Goal: Transaction & Acquisition: Purchase product/service

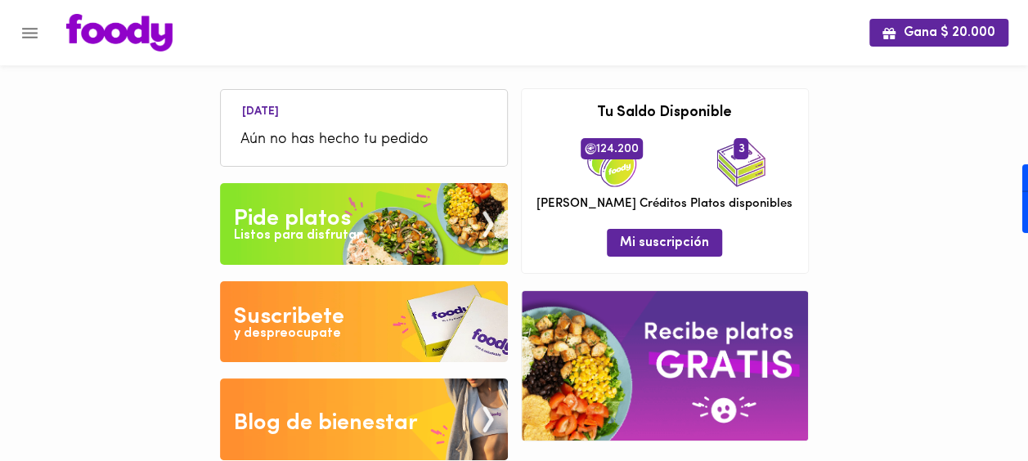
click at [315, 208] on div "Pide platos" at bounding box center [292, 219] width 117 height 33
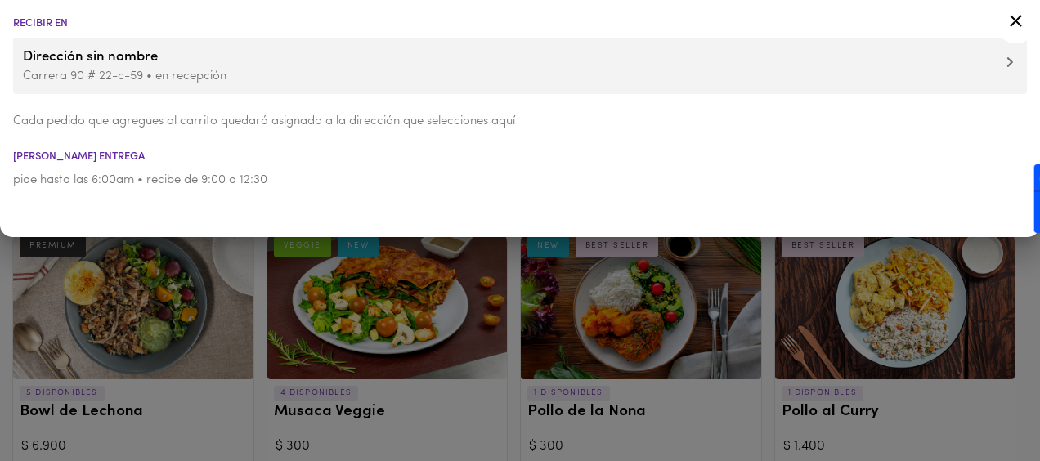
click at [1012, 21] on icon at bounding box center [1016, 21] width 20 height 20
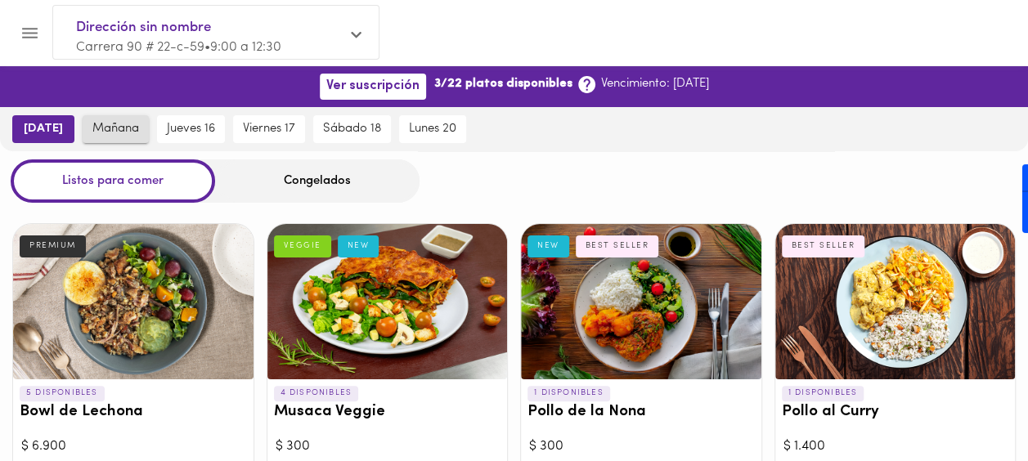
click at [112, 132] on span "mañana" at bounding box center [115, 129] width 47 height 15
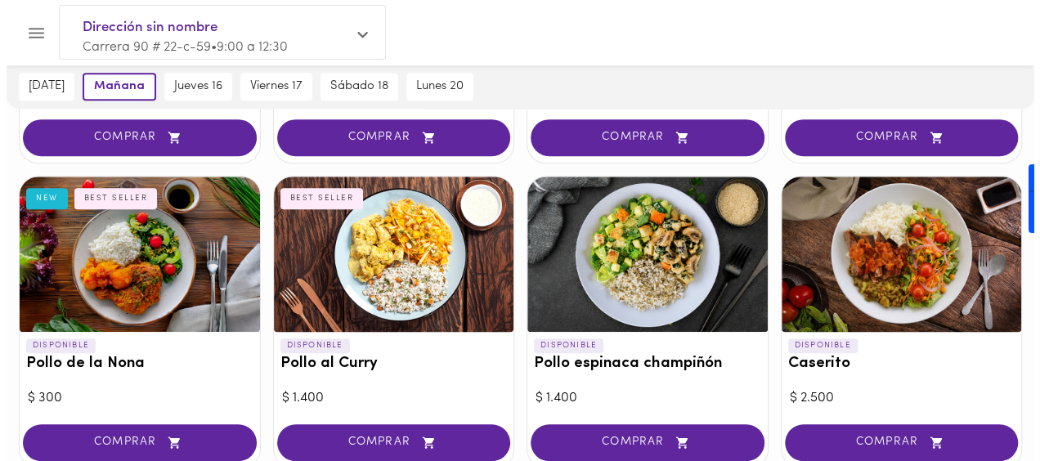
scroll to position [406, 0]
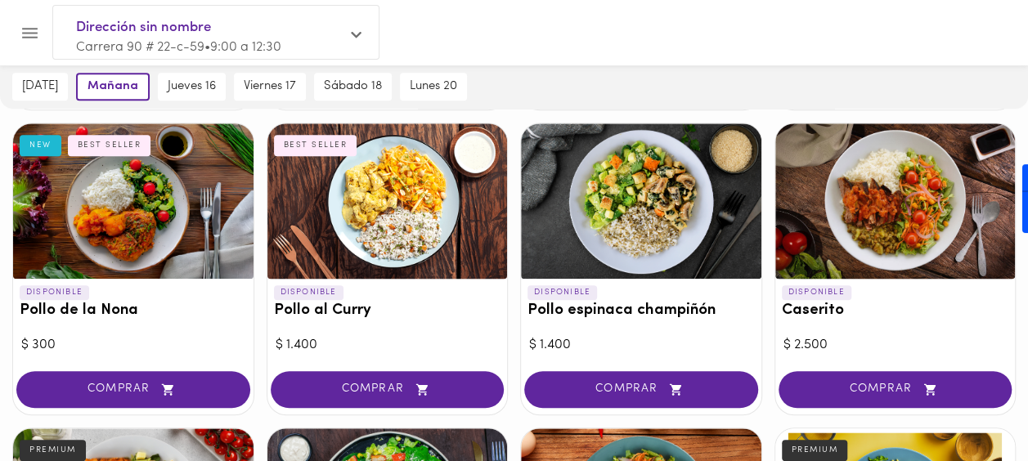
click at [869, 368] on div "COMPRAR" at bounding box center [895, 391] width 240 height 47
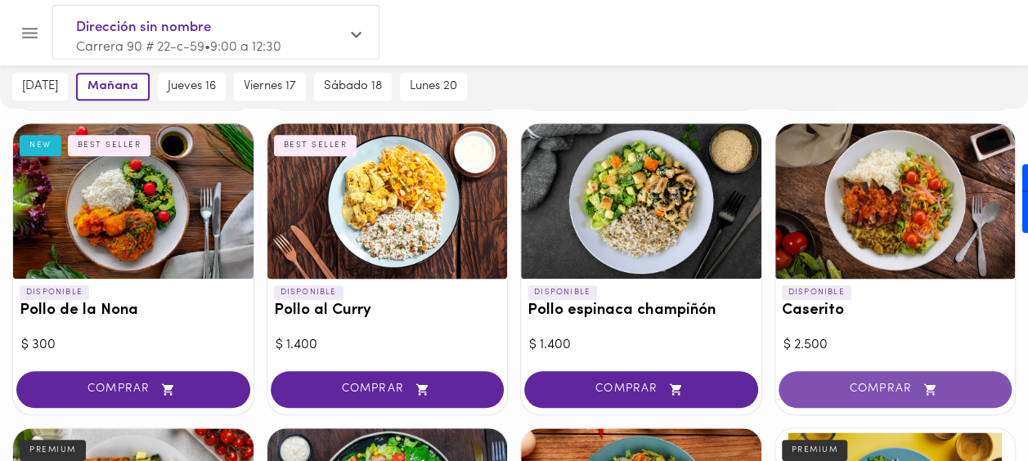
click at [860, 388] on span "COMPRAR" at bounding box center [895, 390] width 193 height 14
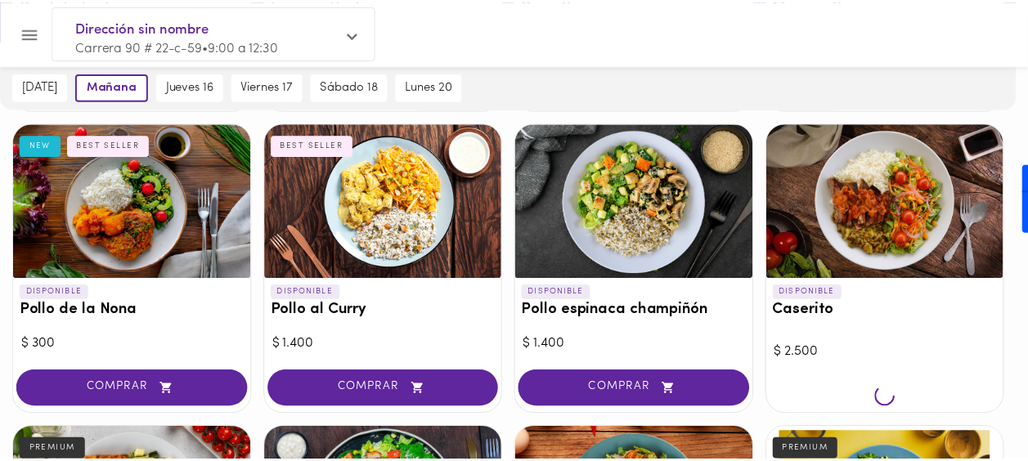
scroll to position [407, 0]
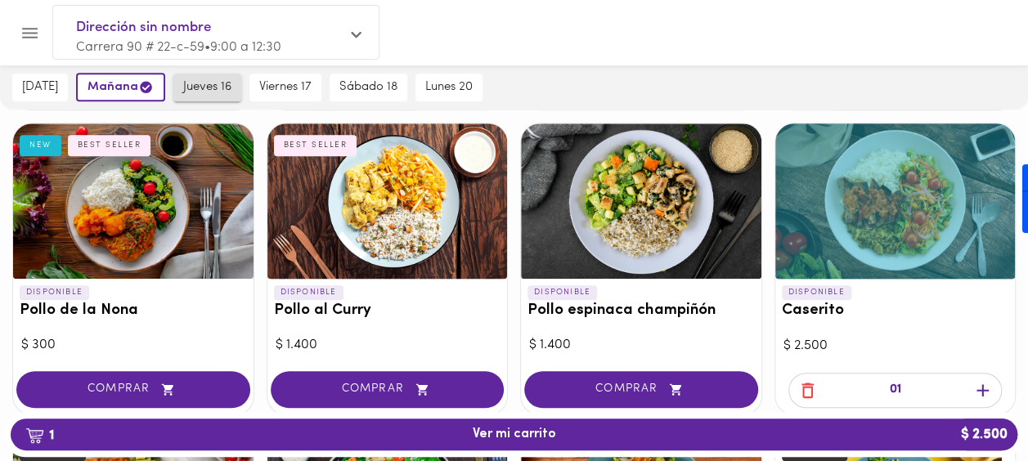
click at [208, 95] on span "jueves 16" at bounding box center [207, 87] width 48 height 15
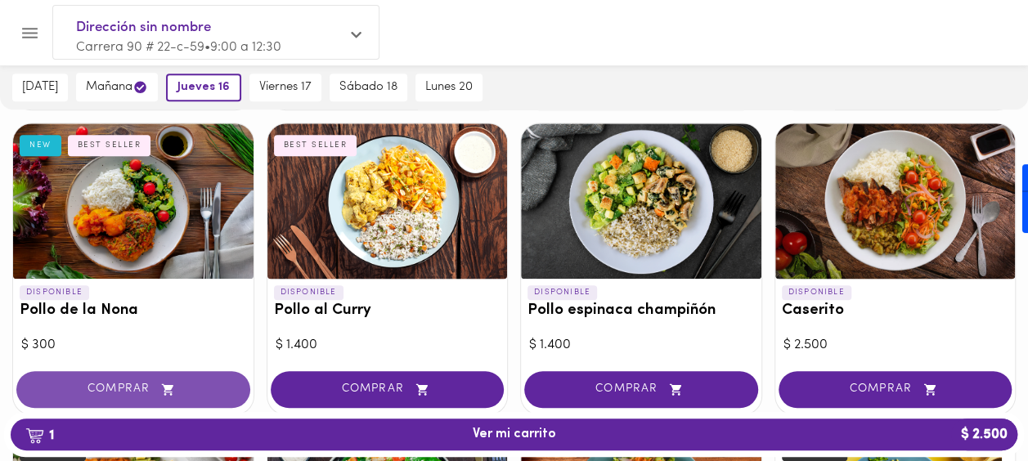
click at [156, 391] on span "COMPRAR" at bounding box center [133, 390] width 193 height 14
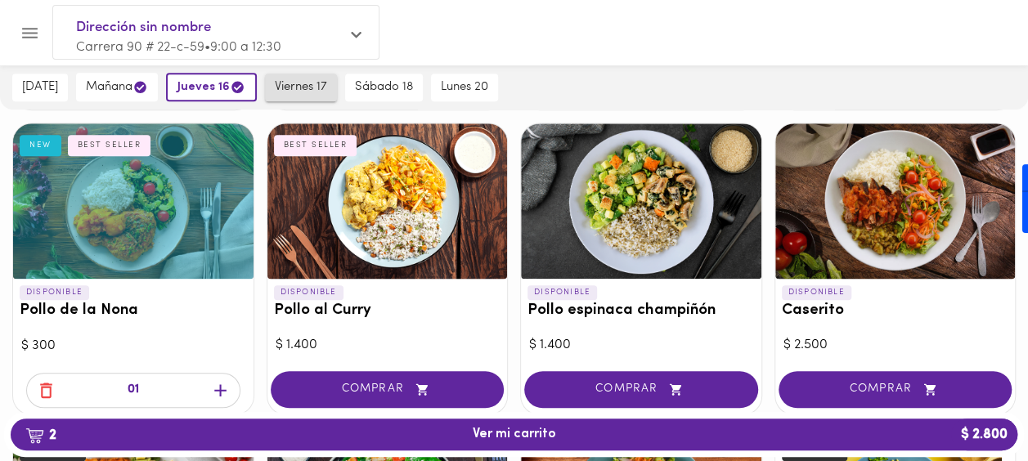
click at [300, 83] on span "viernes 17" at bounding box center [301, 87] width 52 height 15
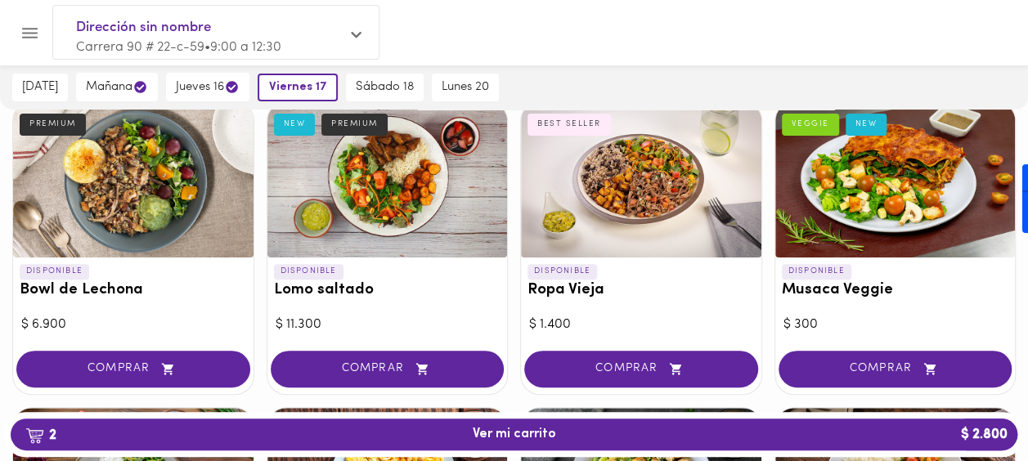
scroll to position [134, 0]
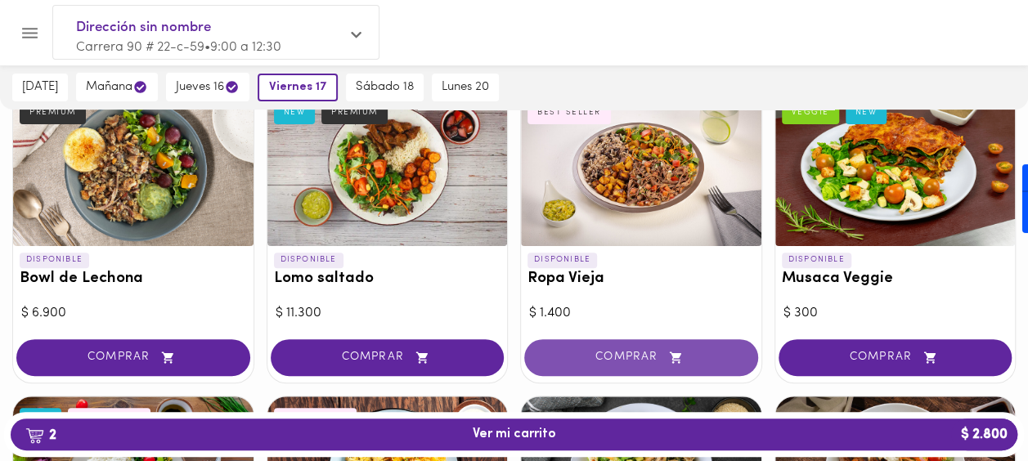
click at [622, 352] on span "COMPRAR" at bounding box center [641, 358] width 193 height 14
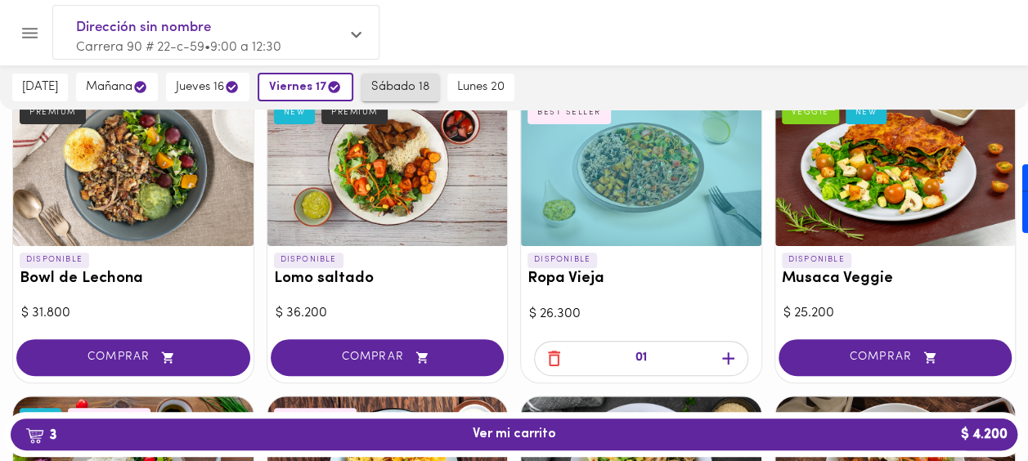
click at [394, 93] on span "sábado 18" at bounding box center [400, 87] width 58 height 15
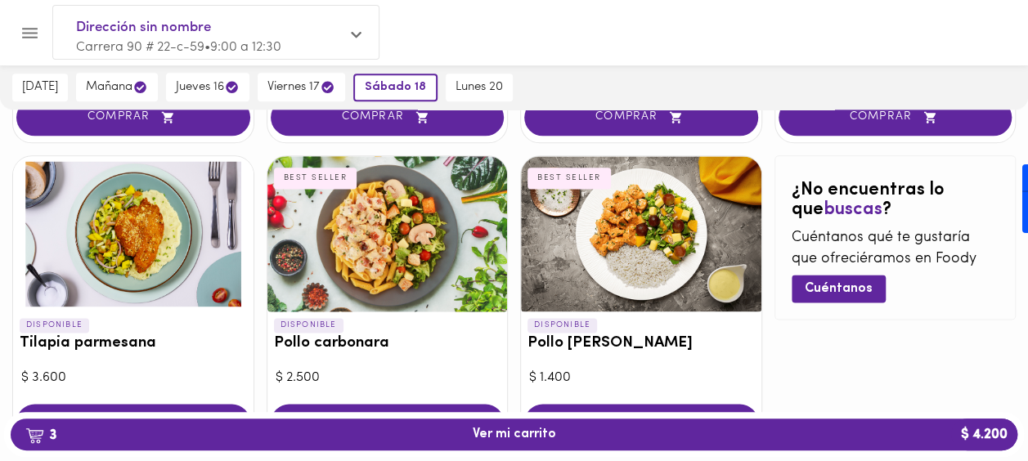
scroll to position [1052, 0]
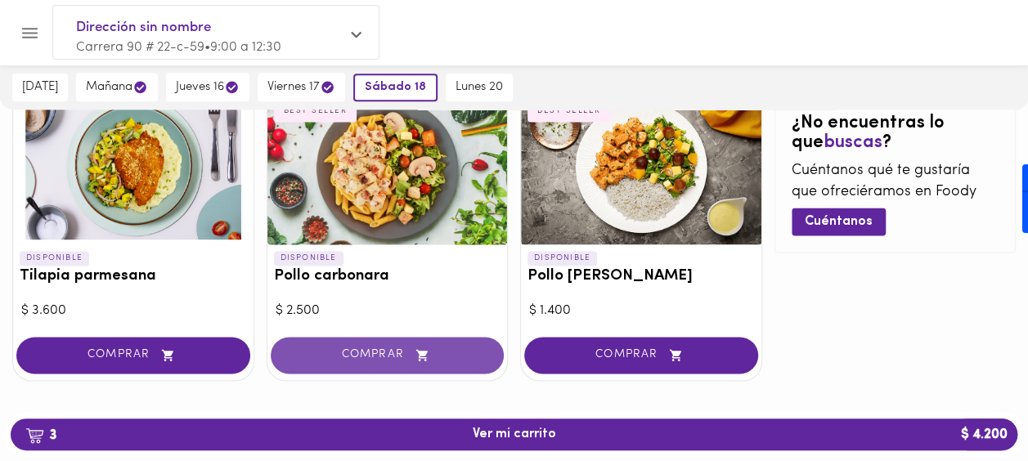
click at [465, 343] on button "COMPRAR" at bounding box center [388, 355] width 234 height 37
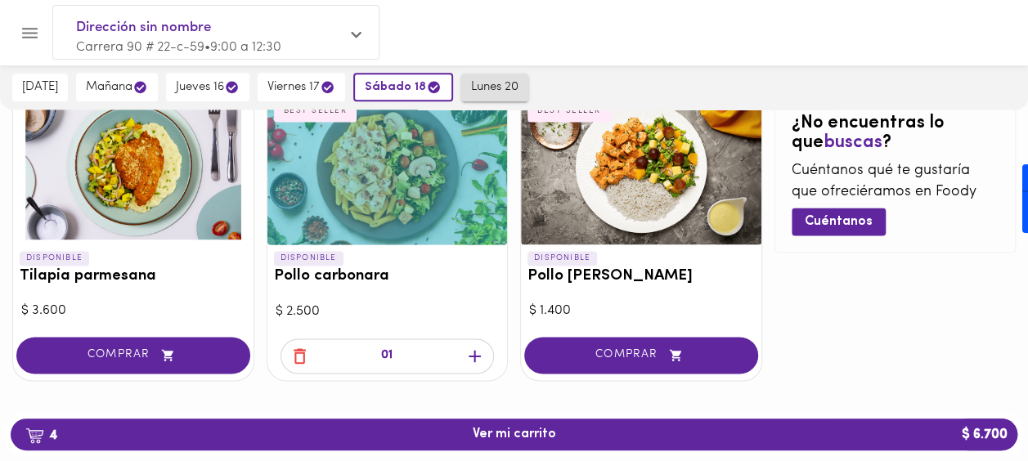
click at [497, 88] on span "lunes 20" at bounding box center [494, 87] width 47 height 15
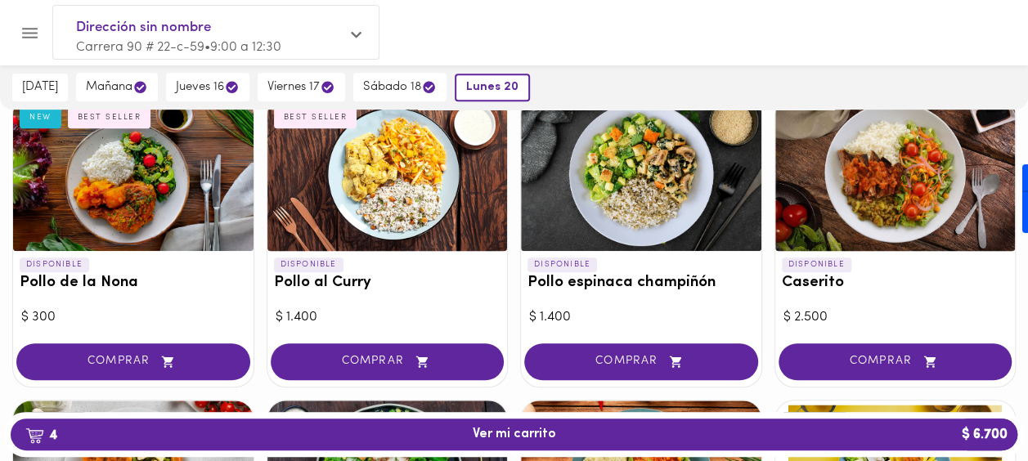
scroll to position [438, 0]
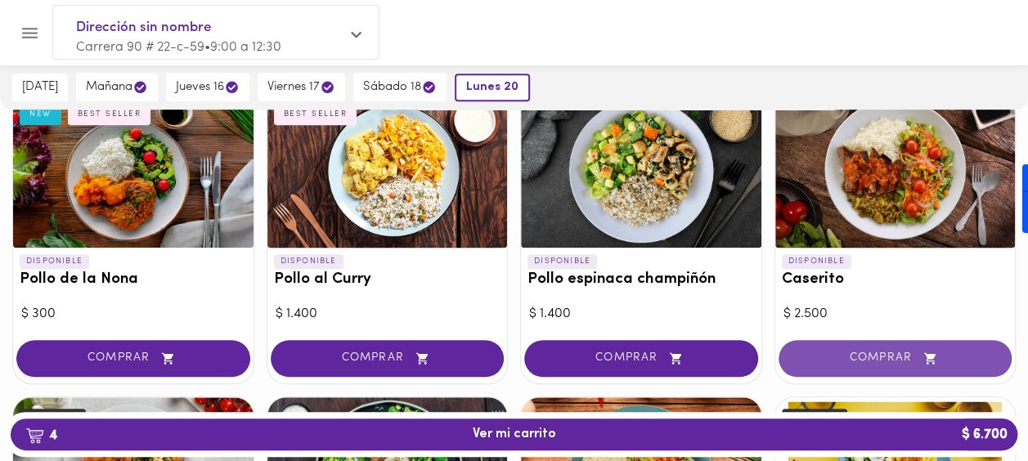
click at [887, 345] on button "COMPRAR" at bounding box center [896, 358] width 234 height 37
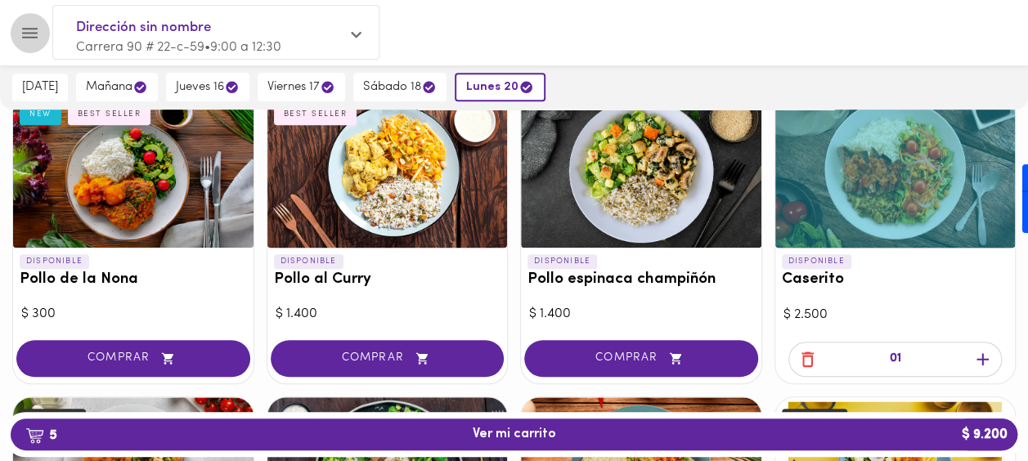
click at [31, 40] on icon "Menu" at bounding box center [30, 33] width 20 height 20
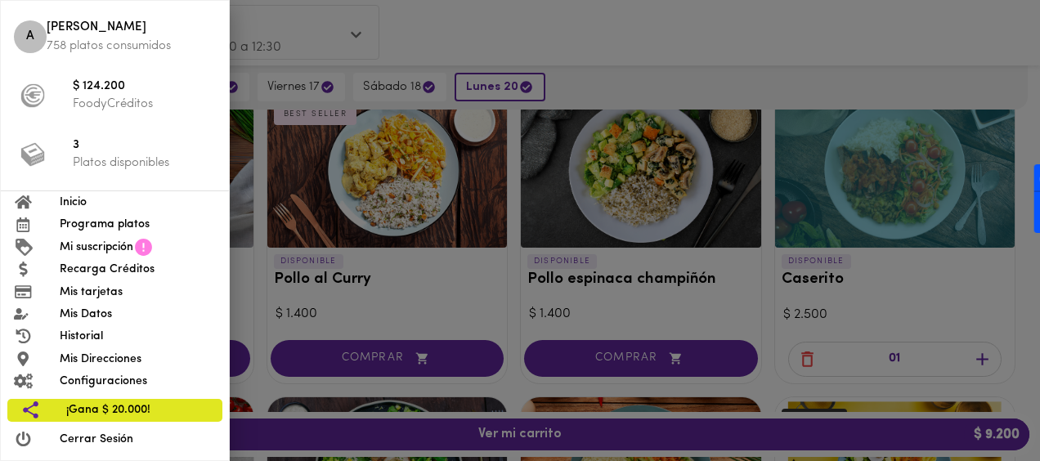
click at [801, 39] on div at bounding box center [520, 230] width 1040 height 461
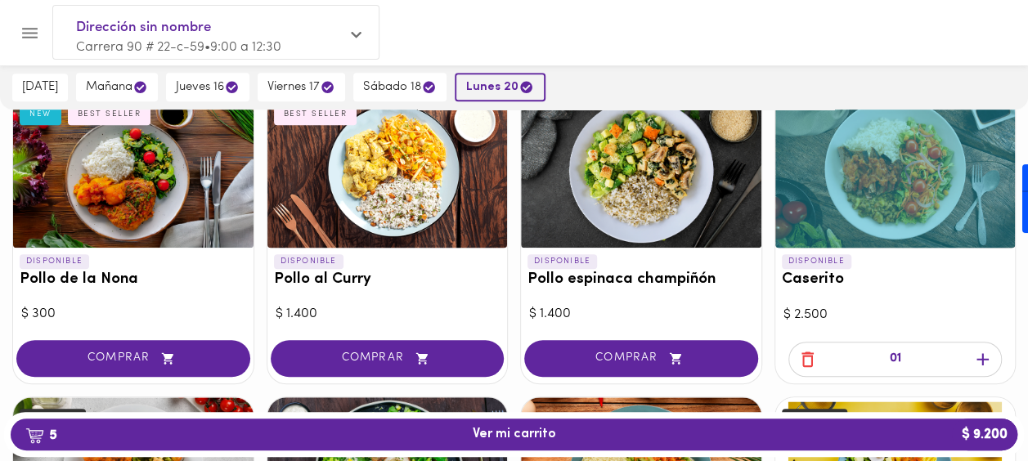
click at [496, 88] on span "lunes 20" at bounding box center [500, 87] width 68 height 16
click at [813, 357] on icon "button" at bounding box center [807, 359] width 20 height 20
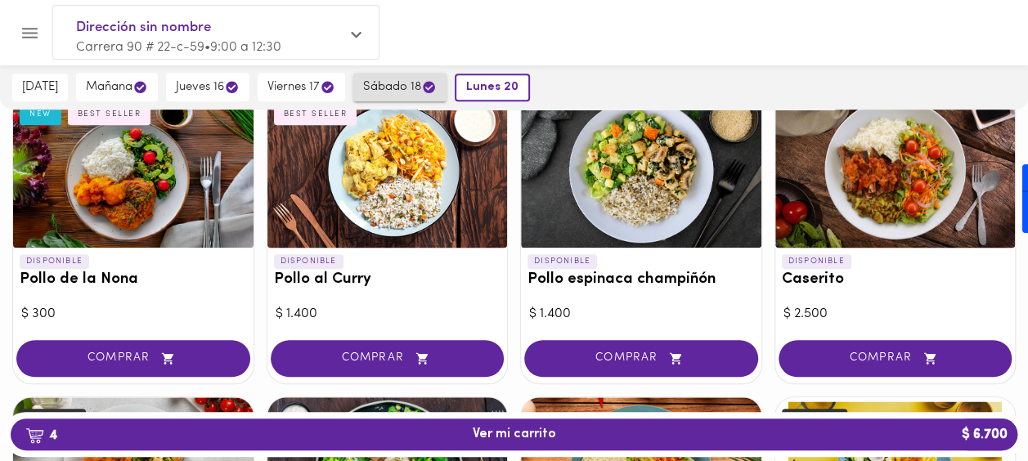
click at [385, 89] on span "sábado 18" at bounding box center [400, 87] width 74 height 16
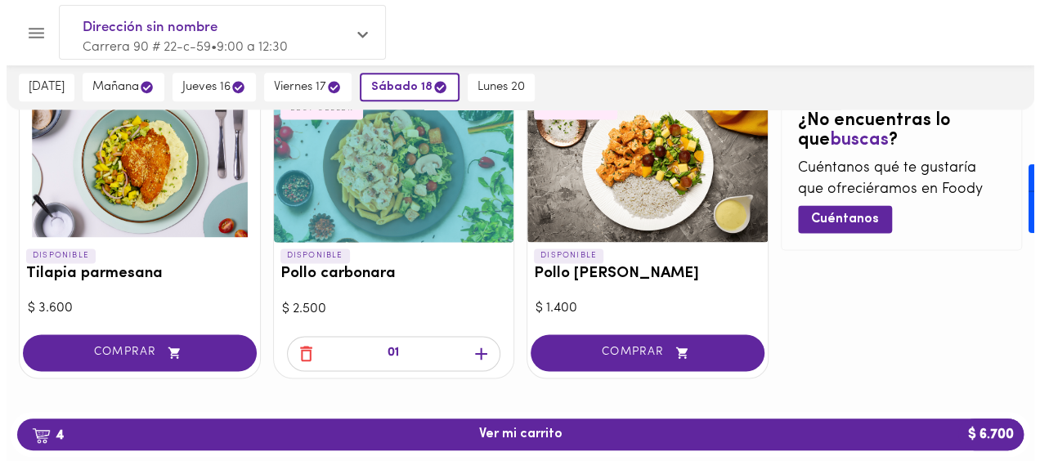
scroll to position [1063, 0]
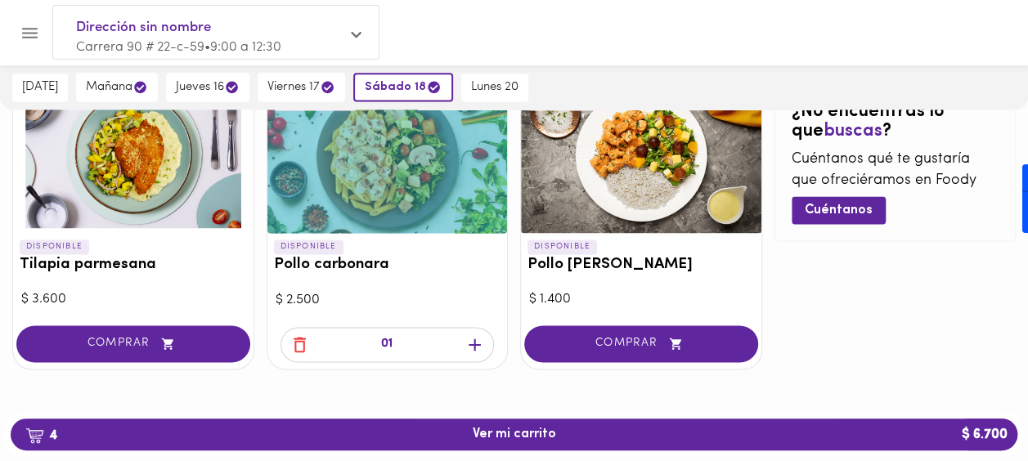
click at [299, 340] on icon "button" at bounding box center [300, 344] width 20 height 20
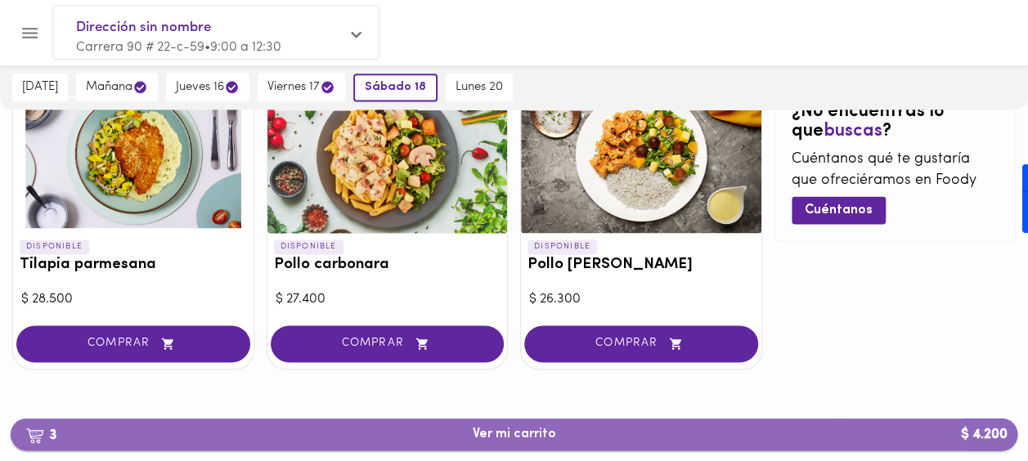
click at [667, 428] on span "3 Ver mi carrito $ 4.200" at bounding box center [514, 435] width 981 height 16
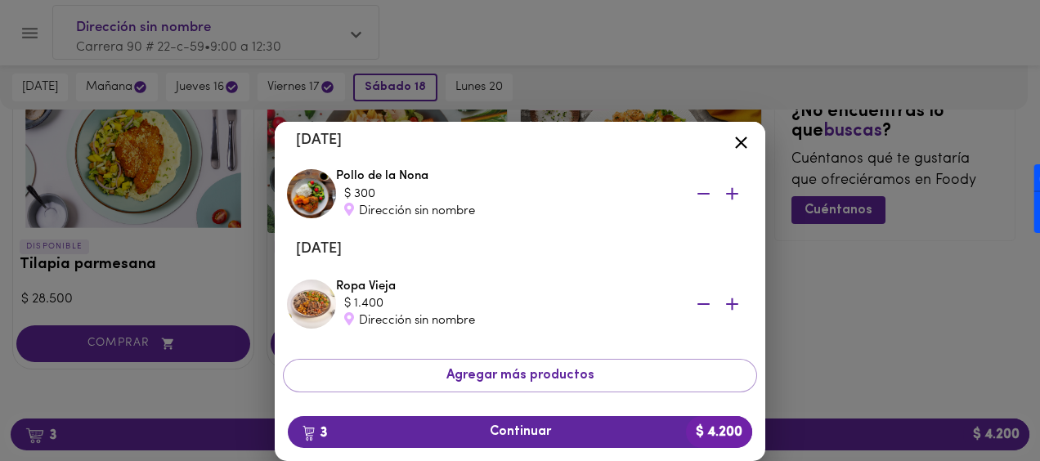
scroll to position [230, 0]
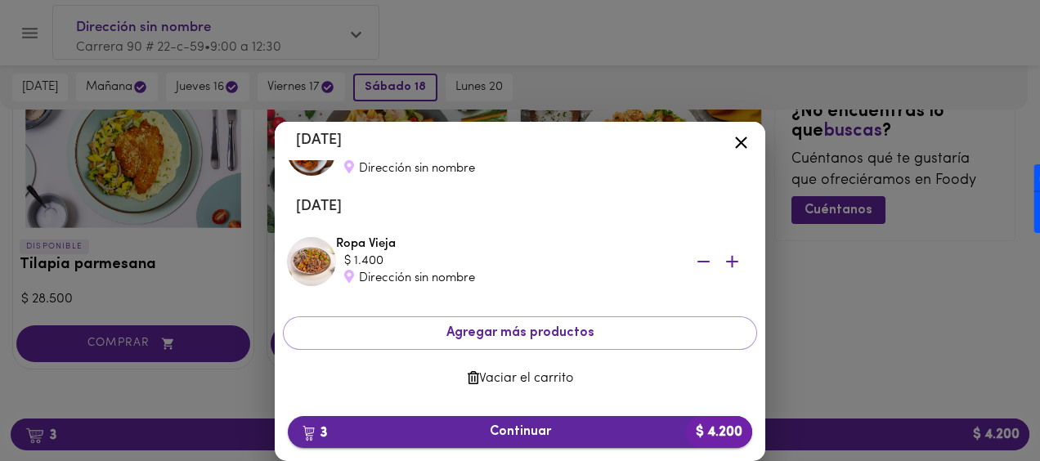
click at [484, 425] on span "3 Continuar $ 4.200" at bounding box center [520, 432] width 438 height 16
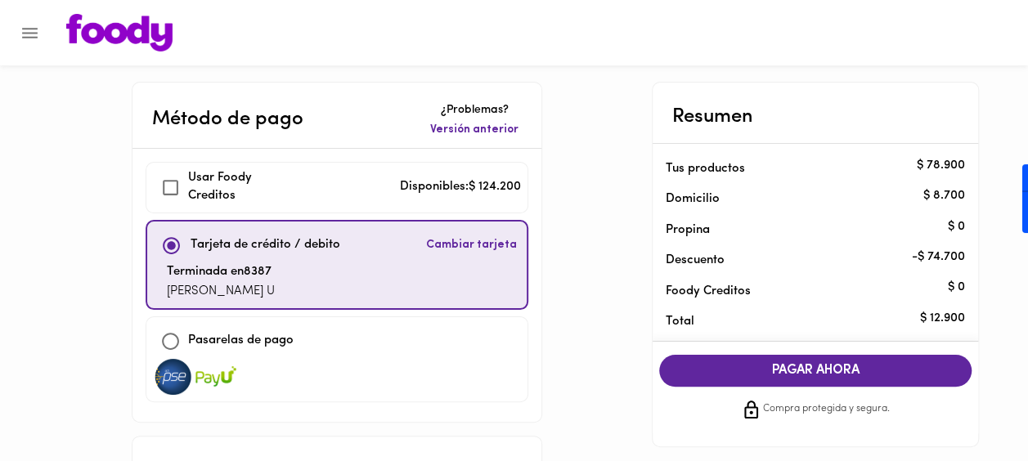
checkbox input "true"
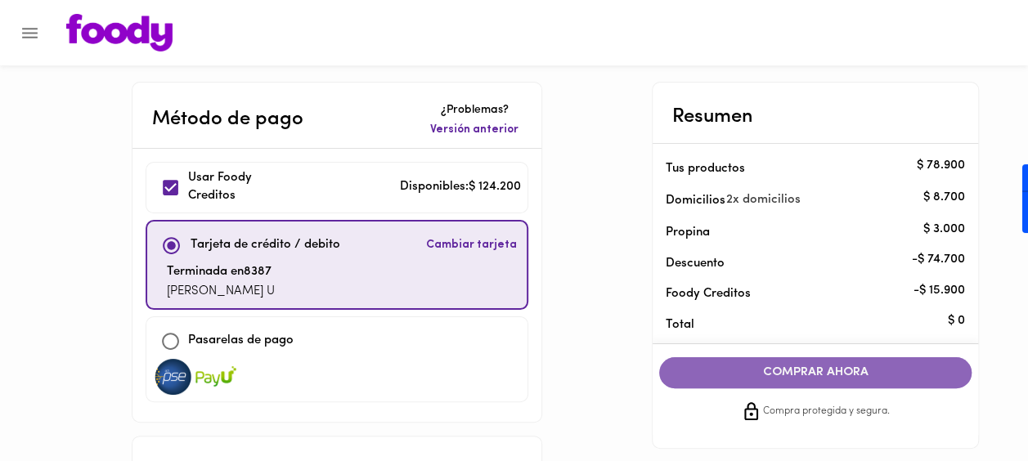
click at [810, 375] on span "COMPRAR AHORA" at bounding box center [816, 373] width 280 height 15
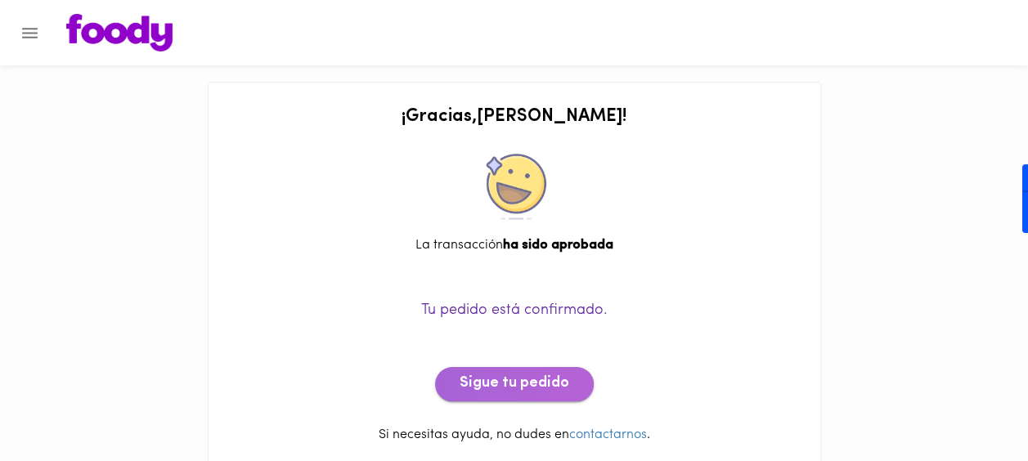
click at [515, 382] on span "Sigue tu pedido" at bounding box center [515, 384] width 110 height 18
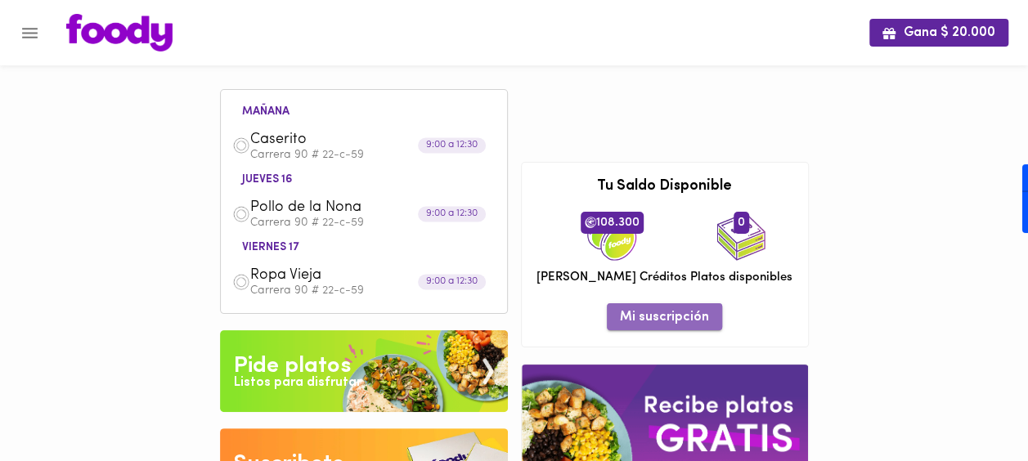
click at [676, 312] on span "Mi suscripción" at bounding box center [664, 318] width 89 height 16
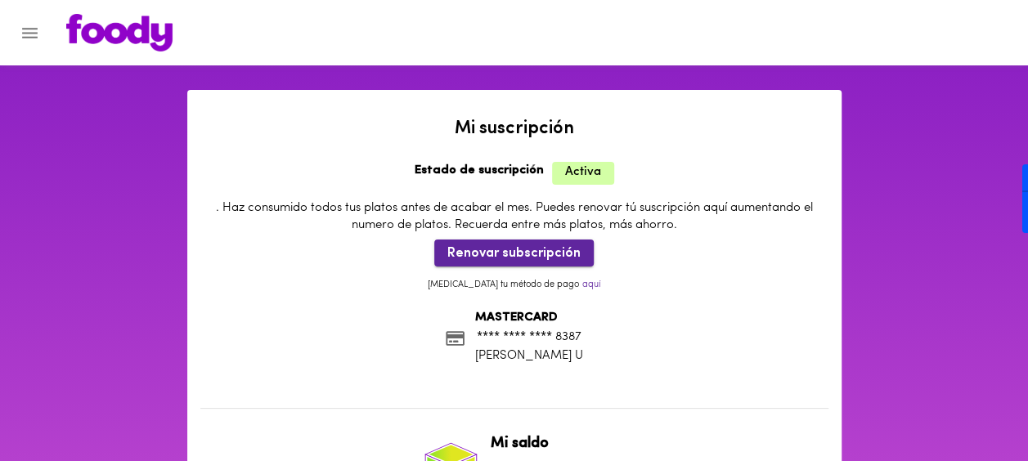
click at [495, 249] on span "Renovar subscripción" at bounding box center [513, 254] width 133 height 16
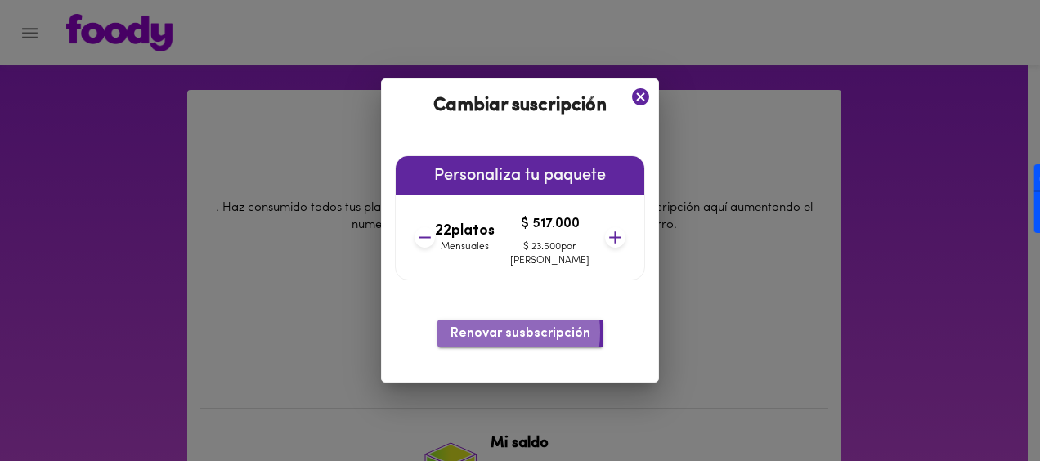
click at [493, 332] on span "Renovar susbscripción" at bounding box center [521, 334] width 140 height 16
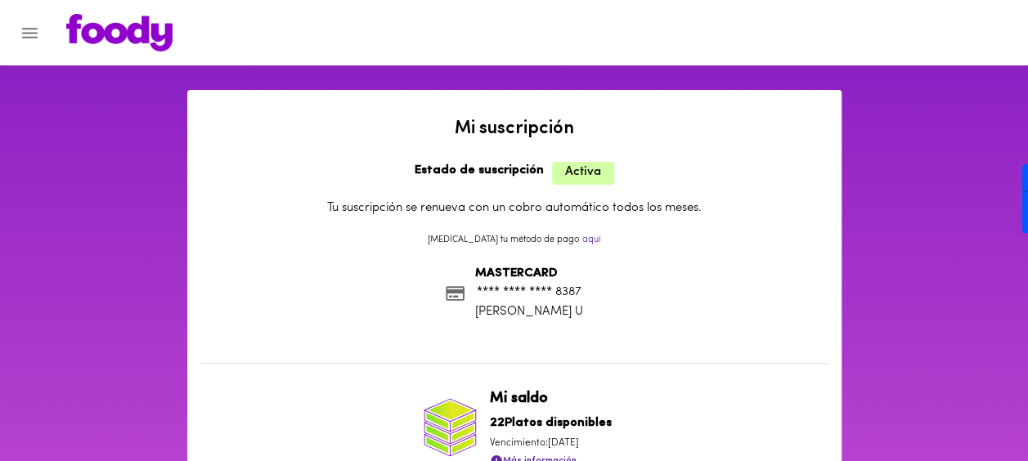
click at [32, 43] on button "Menu" at bounding box center [30, 33] width 40 height 40
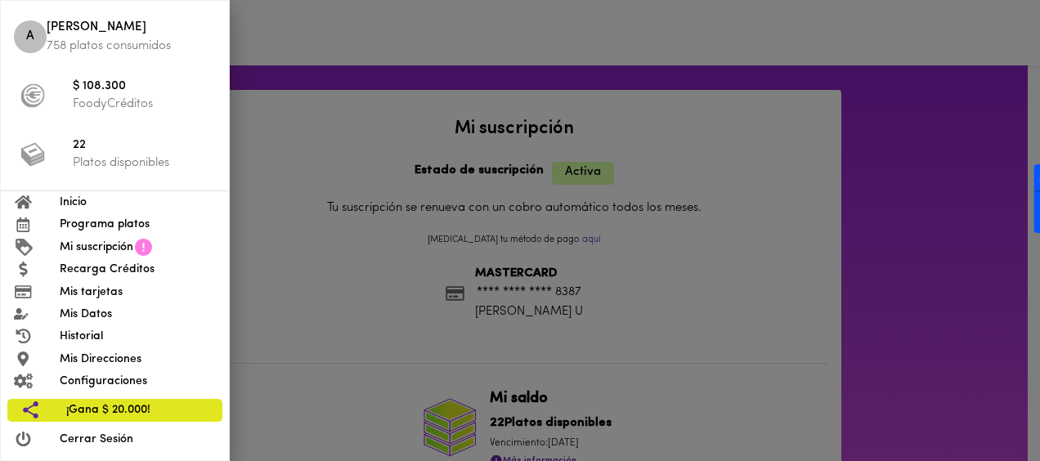
click at [129, 219] on span "Programa platos" at bounding box center [138, 224] width 156 height 17
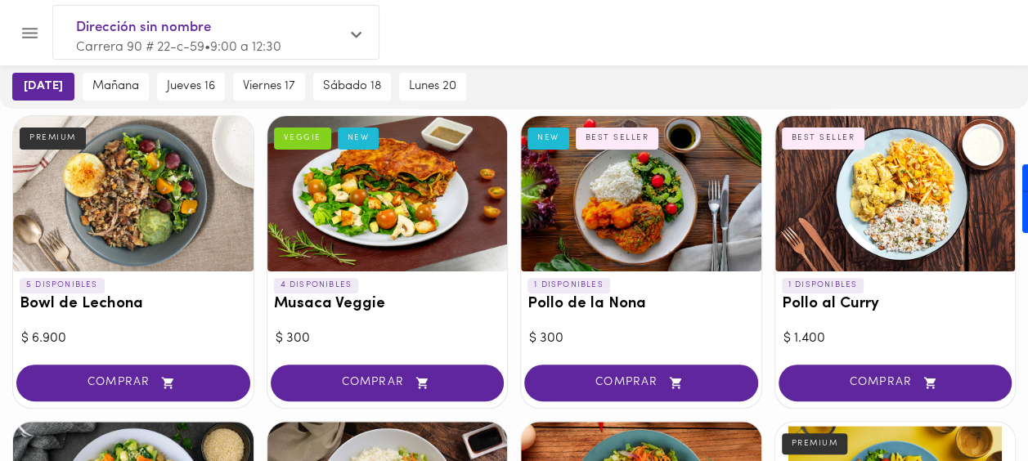
scroll to position [111, 0]
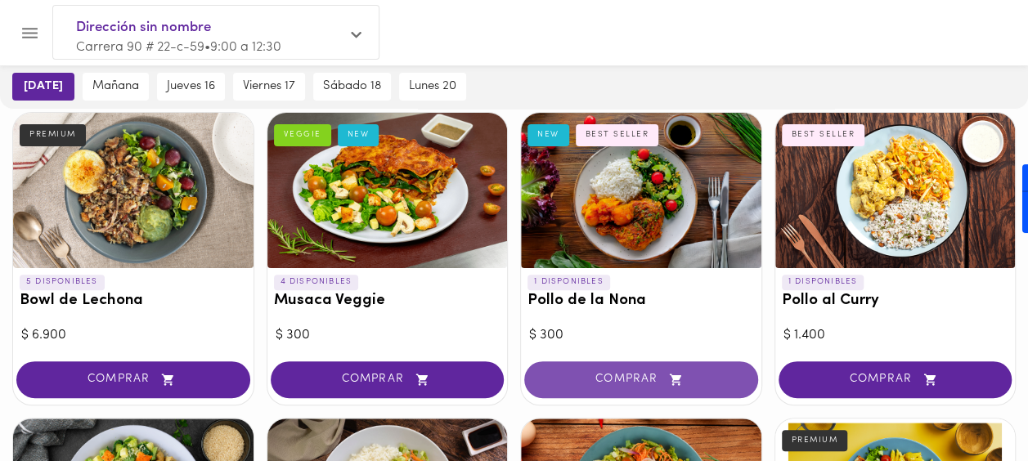
click at [615, 379] on span "COMPRAR" at bounding box center [641, 380] width 193 height 14
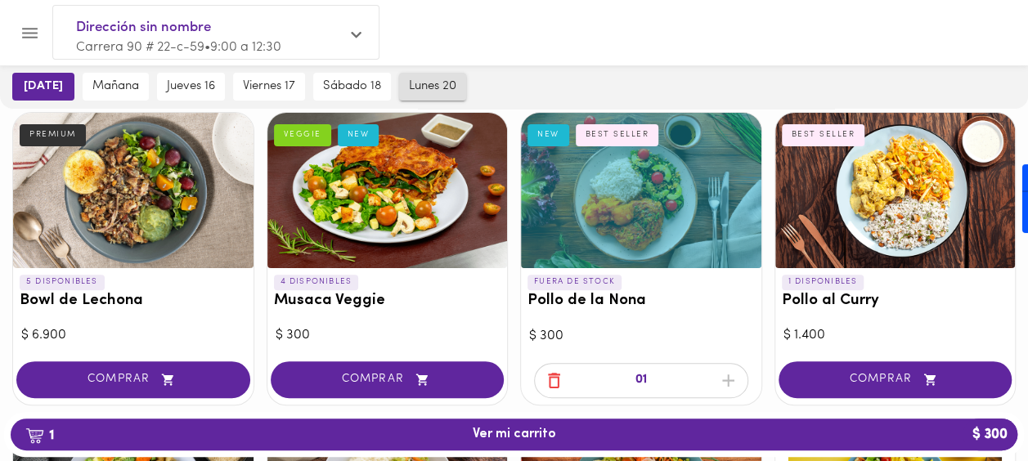
click at [434, 88] on span "lunes 20" at bounding box center [432, 86] width 47 height 15
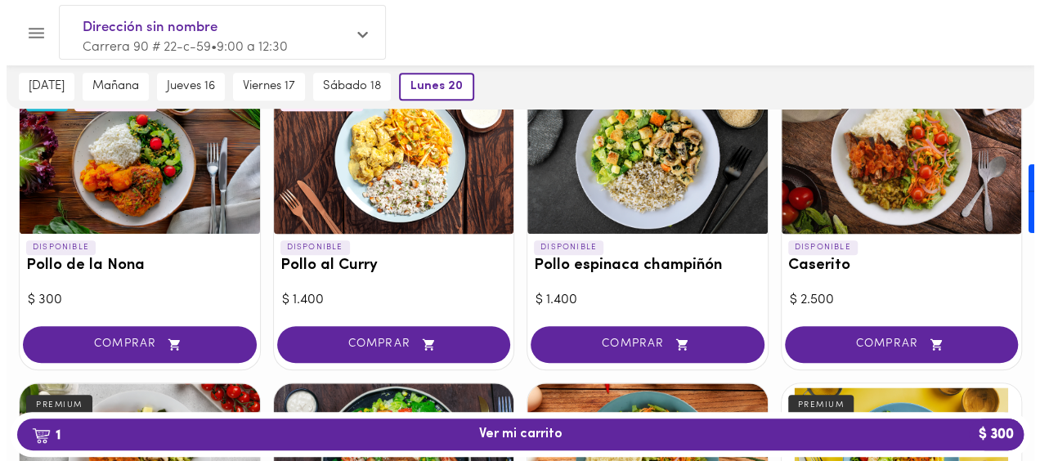
scroll to position [471, 0]
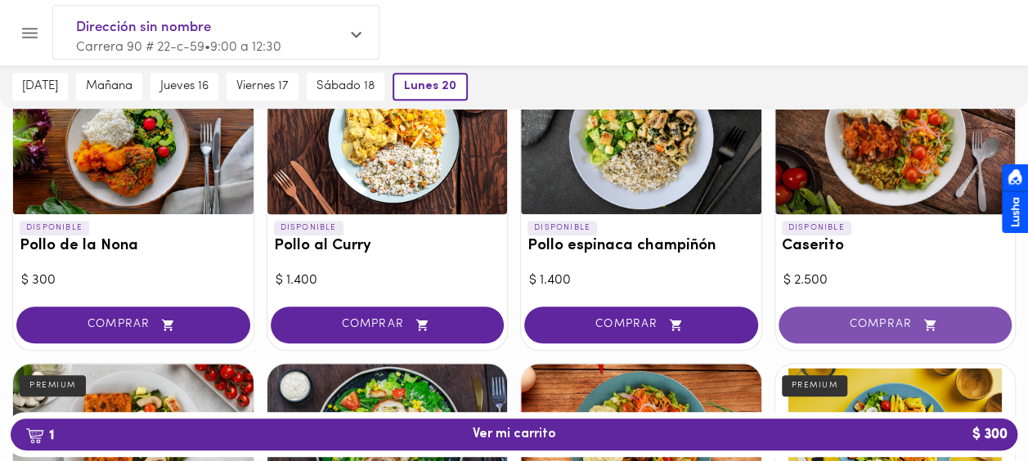
click at [902, 318] on span "COMPRAR" at bounding box center [895, 325] width 193 height 14
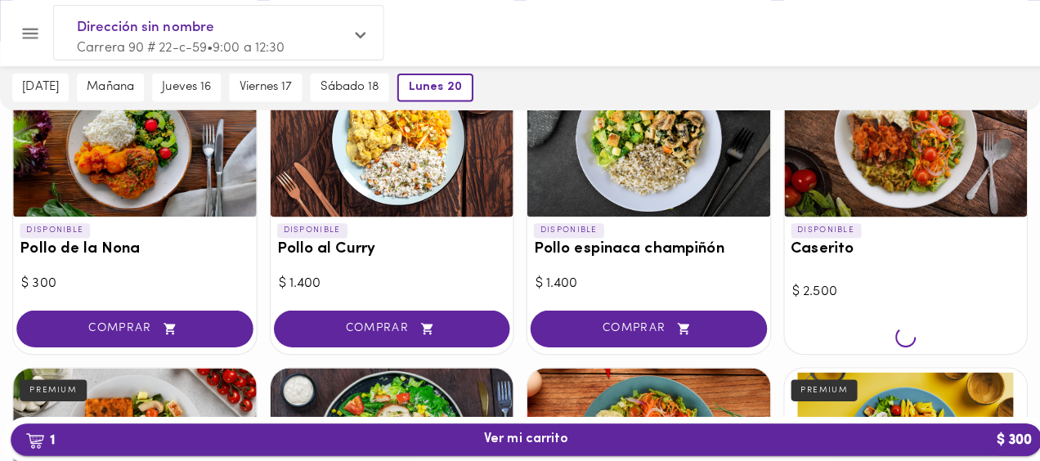
scroll to position [472, 0]
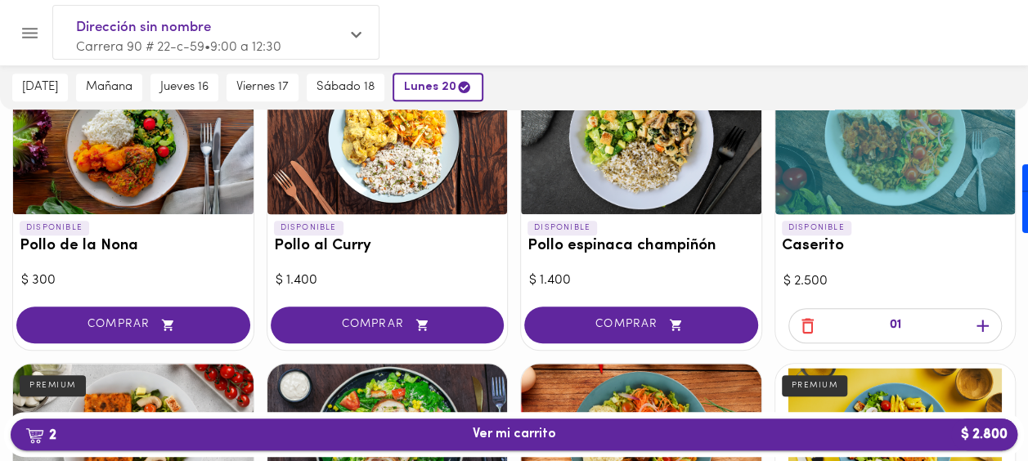
click at [667, 420] on button "2 Ver mi carrito $ 2.800" at bounding box center [514, 435] width 1007 height 32
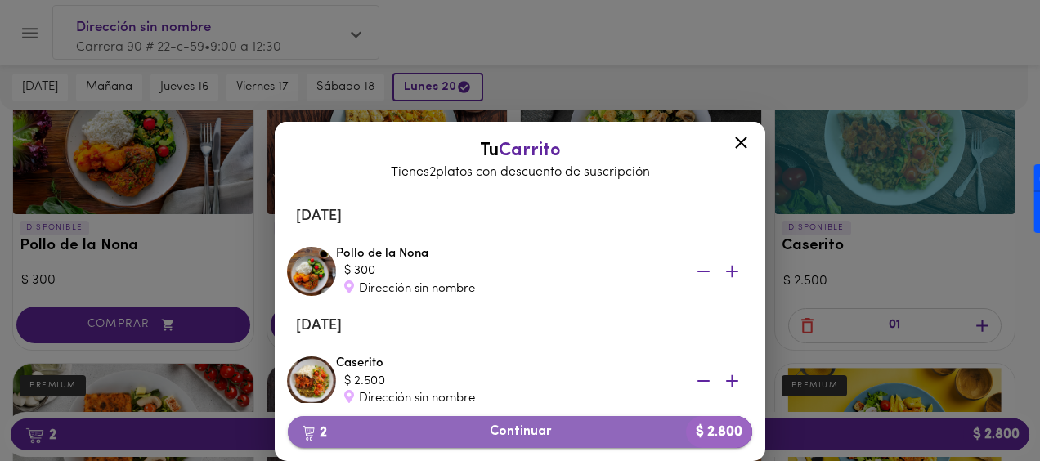
click at [585, 430] on span "2 Continuar $ 2.800" at bounding box center [520, 432] width 438 height 16
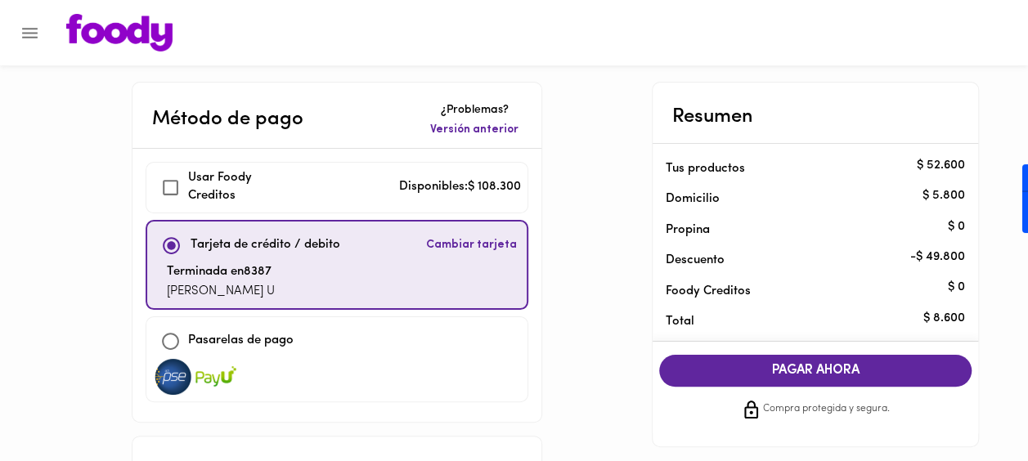
checkbox input "true"
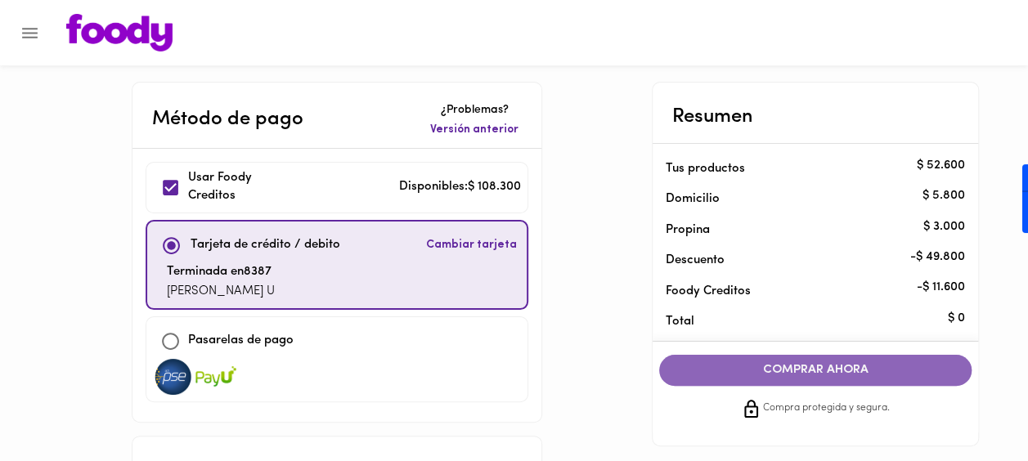
click at [842, 363] on span "COMPRAR AHORA" at bounding box center [816, 370] width 280 height 15
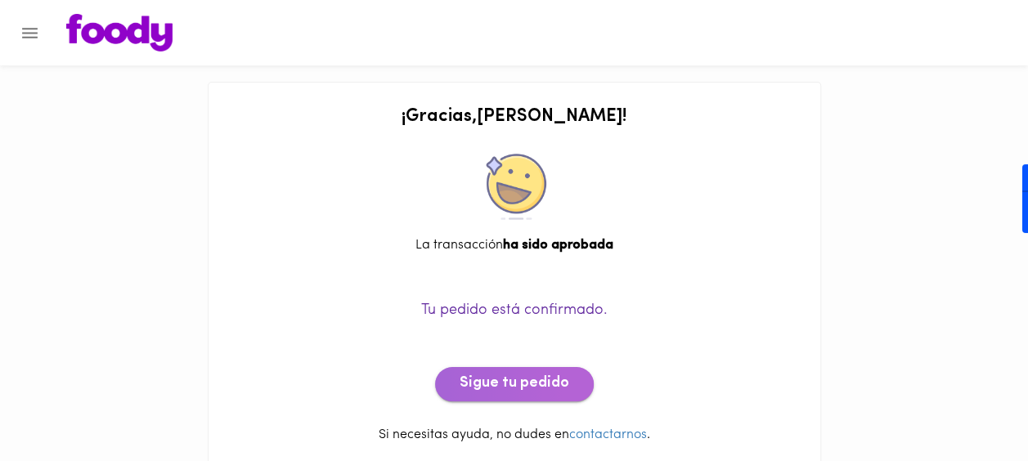
click at [510, 373] on button "Sigue tu pedido" at bounding box center [514, 384] width 159 height 34
